Goal: Navigation & Orientation: Find specific page/section

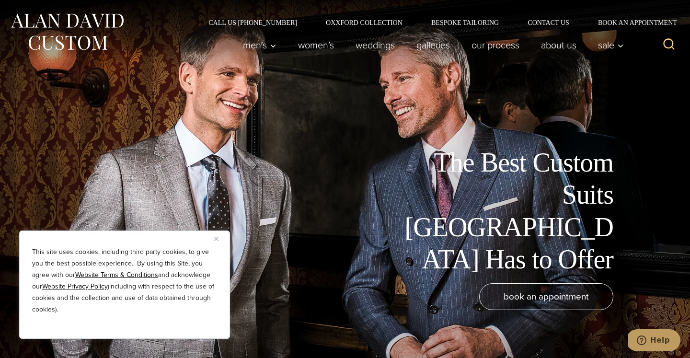
click at [217, 238] on img "Close" at bounding box center [216, 239] width 4 height 4
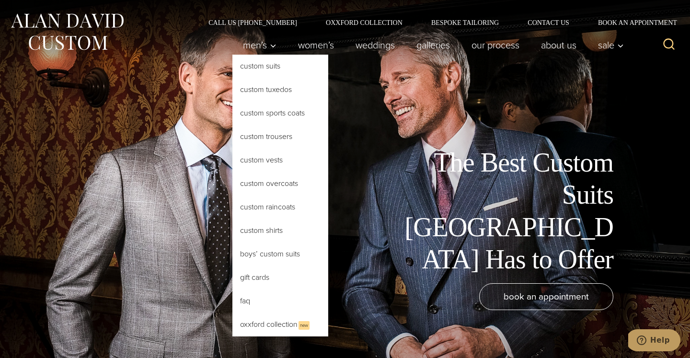
click at [268, 67] on link "Custom Suits" at bounding box center [280, 66] width 96 height 23
click at [269, 67] on link "Custom Suits" at bounding box center [280, 66] width 96 height 23
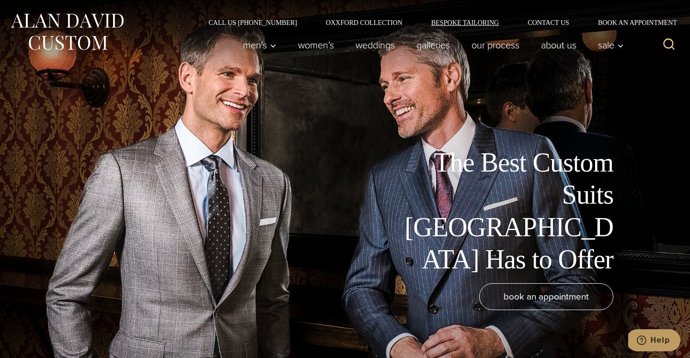
click at [453, 24] on link "Bespoke Tailoring" at bounding box center [465, 22] width 96 height 7
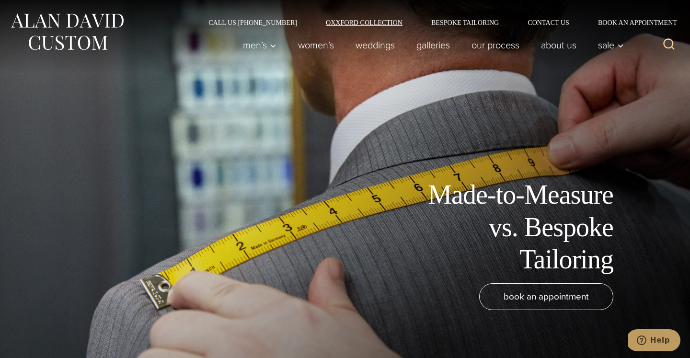
click at [377, 20] on link "Oxxford Collection" at bounding box center [363, 22] width 105 height 7
